Goal: Find specific page/section: Find specific page/section

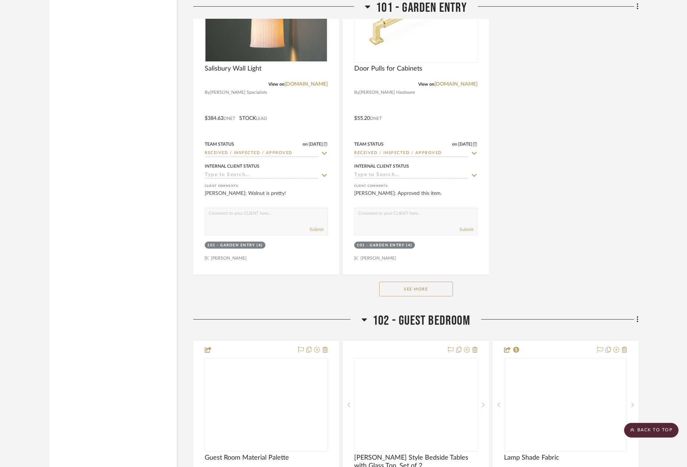
scroll to position [2319, 0]
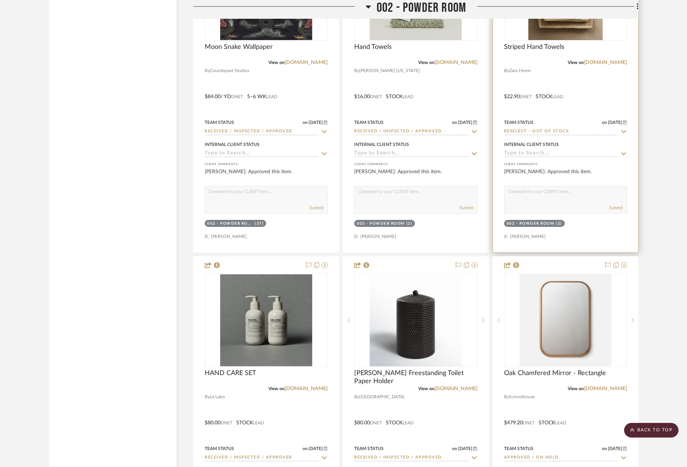
scroll to position [1472, 0]
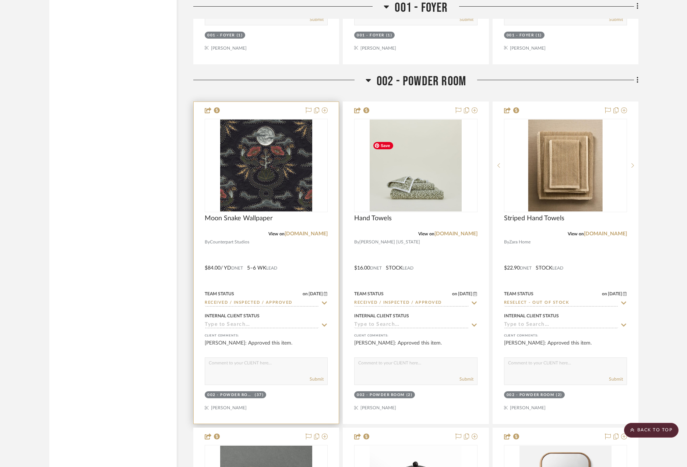
click at [302, 272] on div at bounding box center [266, 263] width 145 height 322
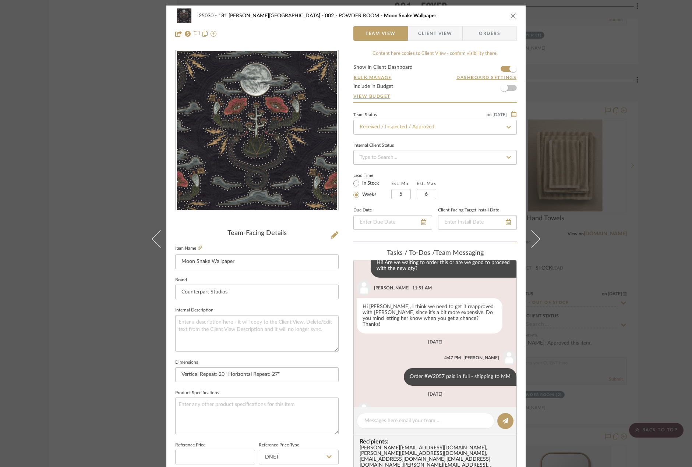
scroll to position [562, 0]
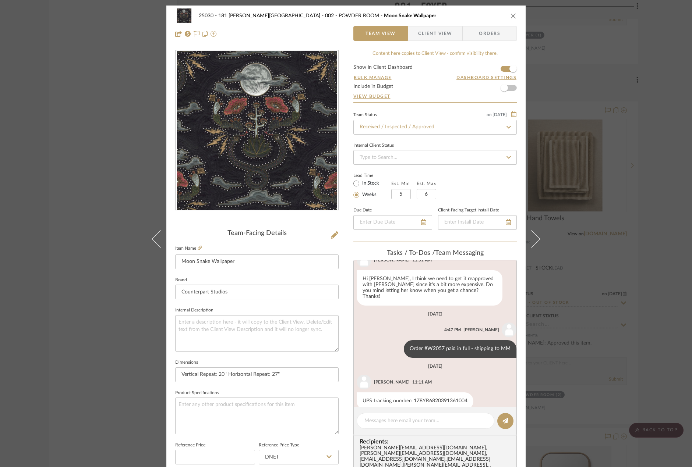
click at [62, 217] on div "25030 - 181 [PERSON_NAME] 002 - POWDER ROOM Moon Snake Wallpaper Team View Clie…" at bounding box center [346, 233] width 692 height 467
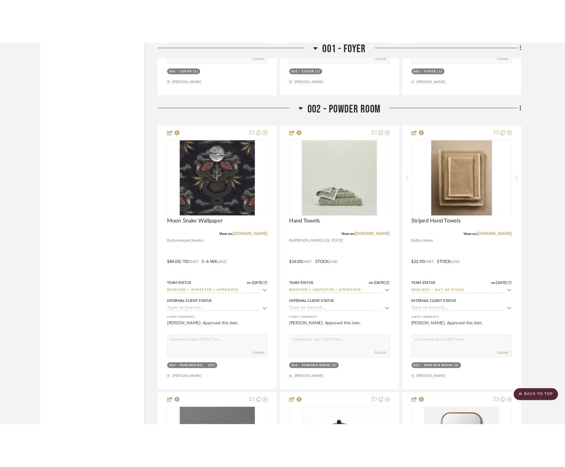
scroll to position [1472, 0]
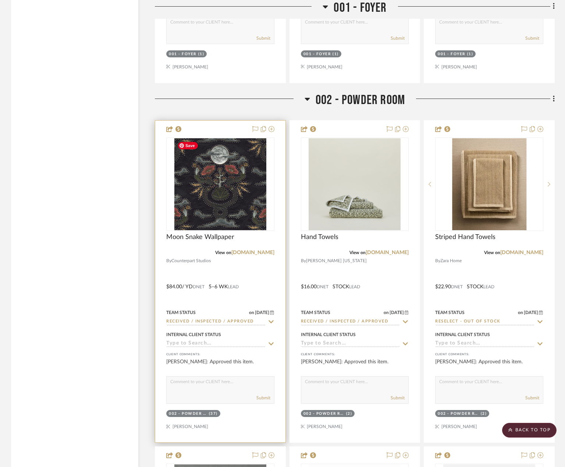
click at [258, 275] on div at bounding box center [220, 282] width 130 height 322
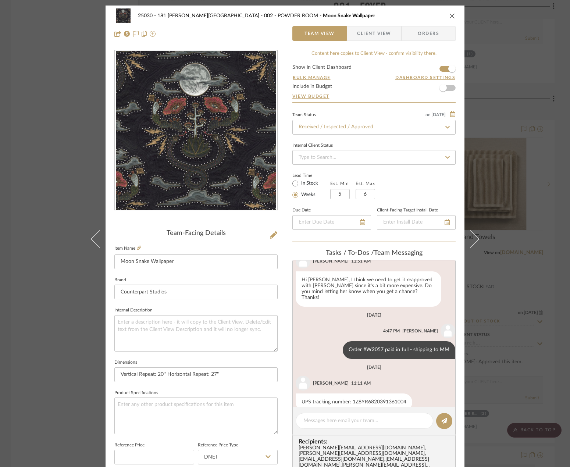
scroll to position [562, 0]
